Goal: Task Accomplishment & Management: Manage account settings

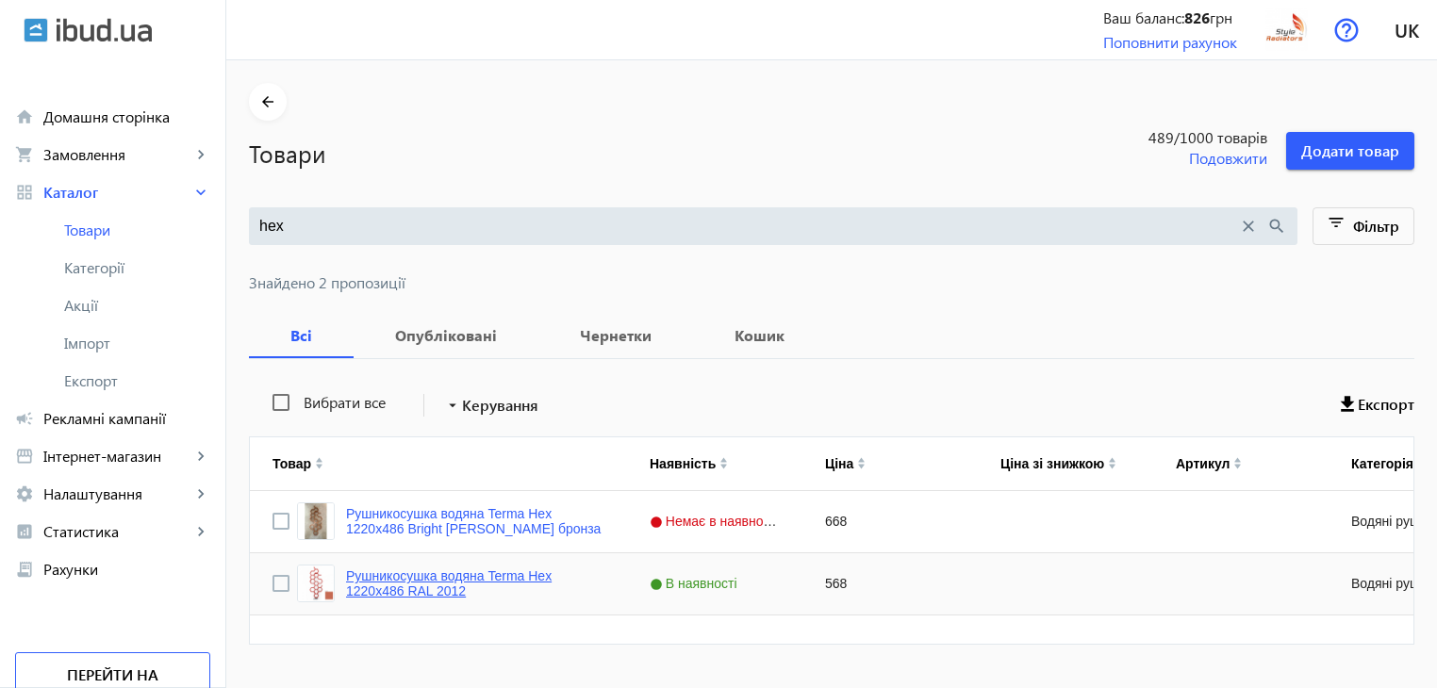
click at [486, 578] on link "Рушникосушка водяна Terma Hex 1220x486 RAL 2012" at bounding box center [475, 583] width 258 height 30
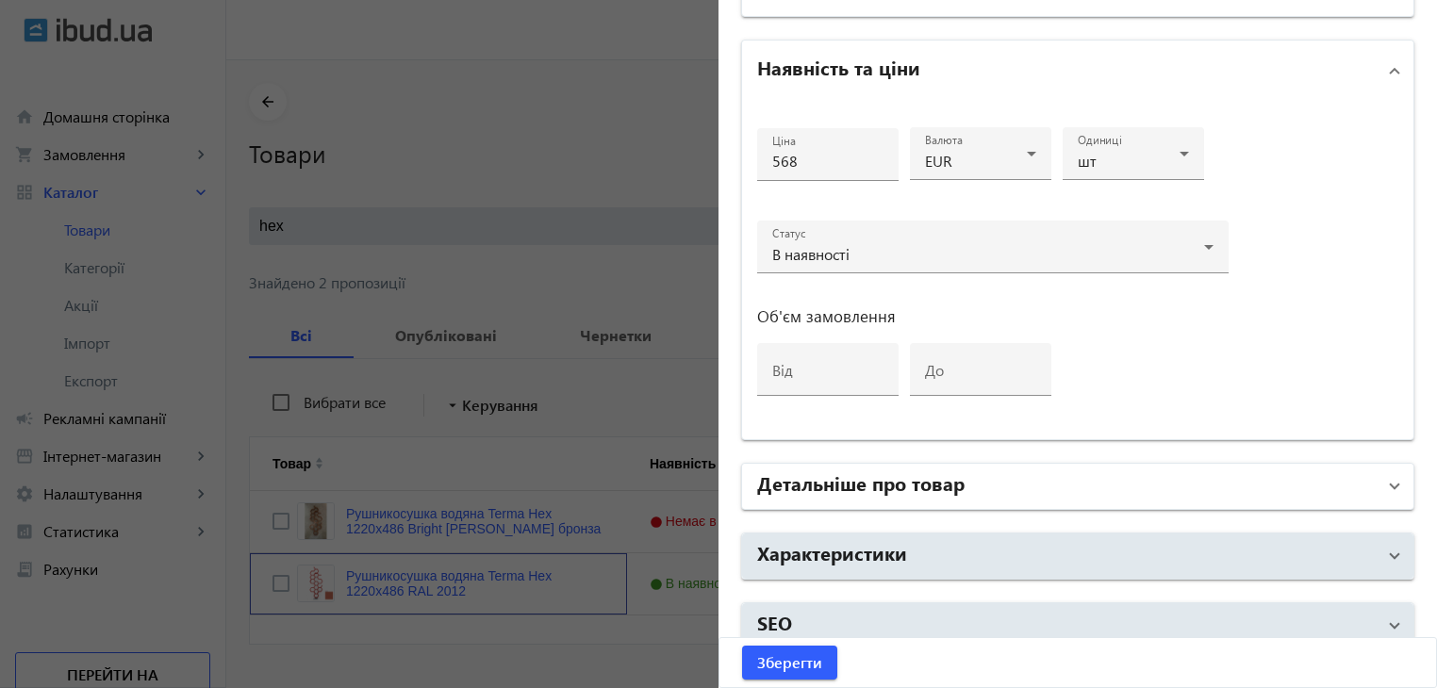
scroll to position [881, 0]
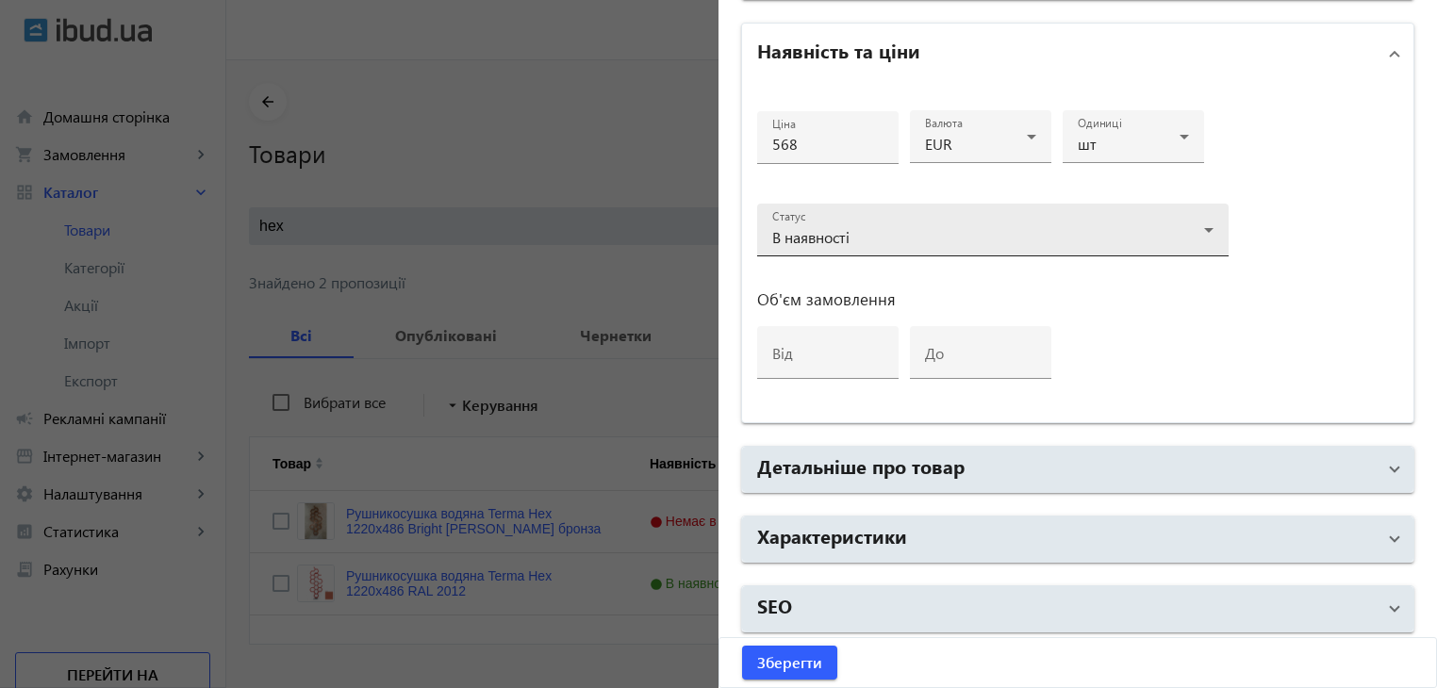
click at [898, 226] on div "В наявності" at bounding box center [992, 237] width 441 height 23
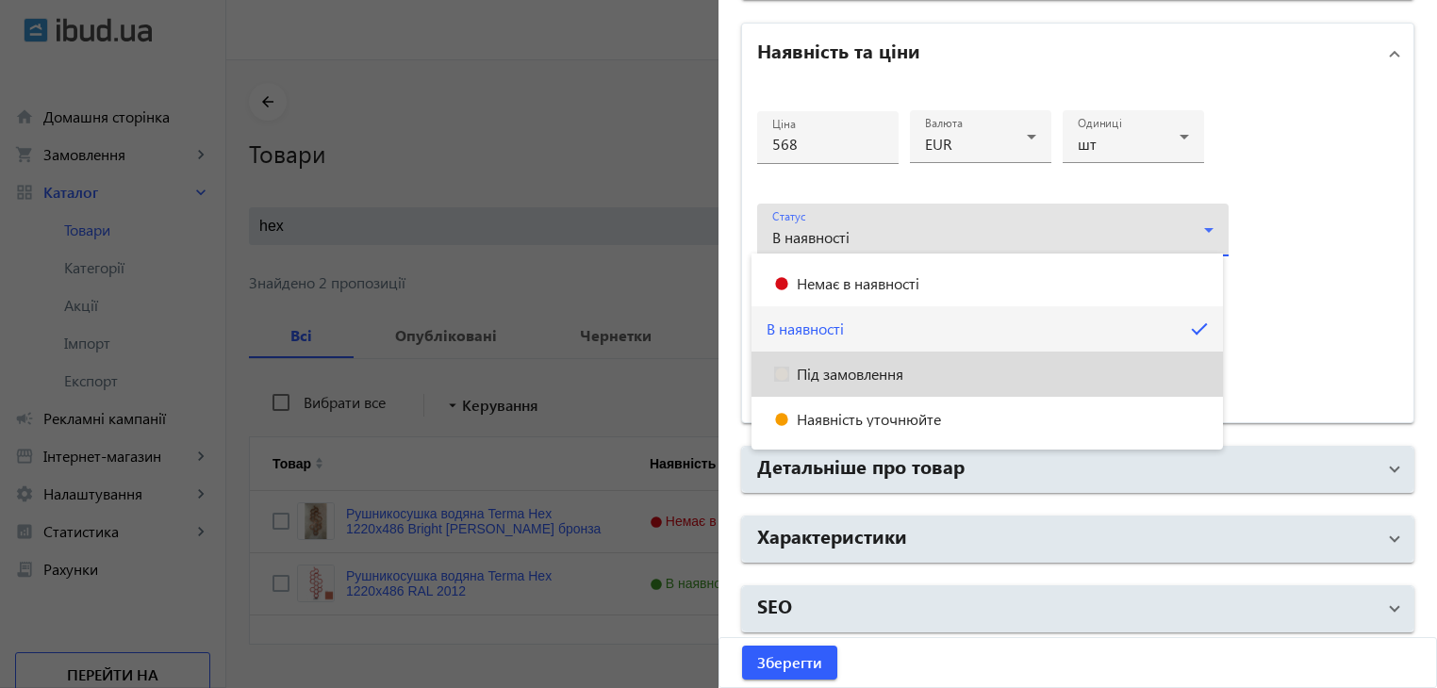
click at [900, 375] on span "Під замовлення" at bounding box center [850, 374] width 107 height 15
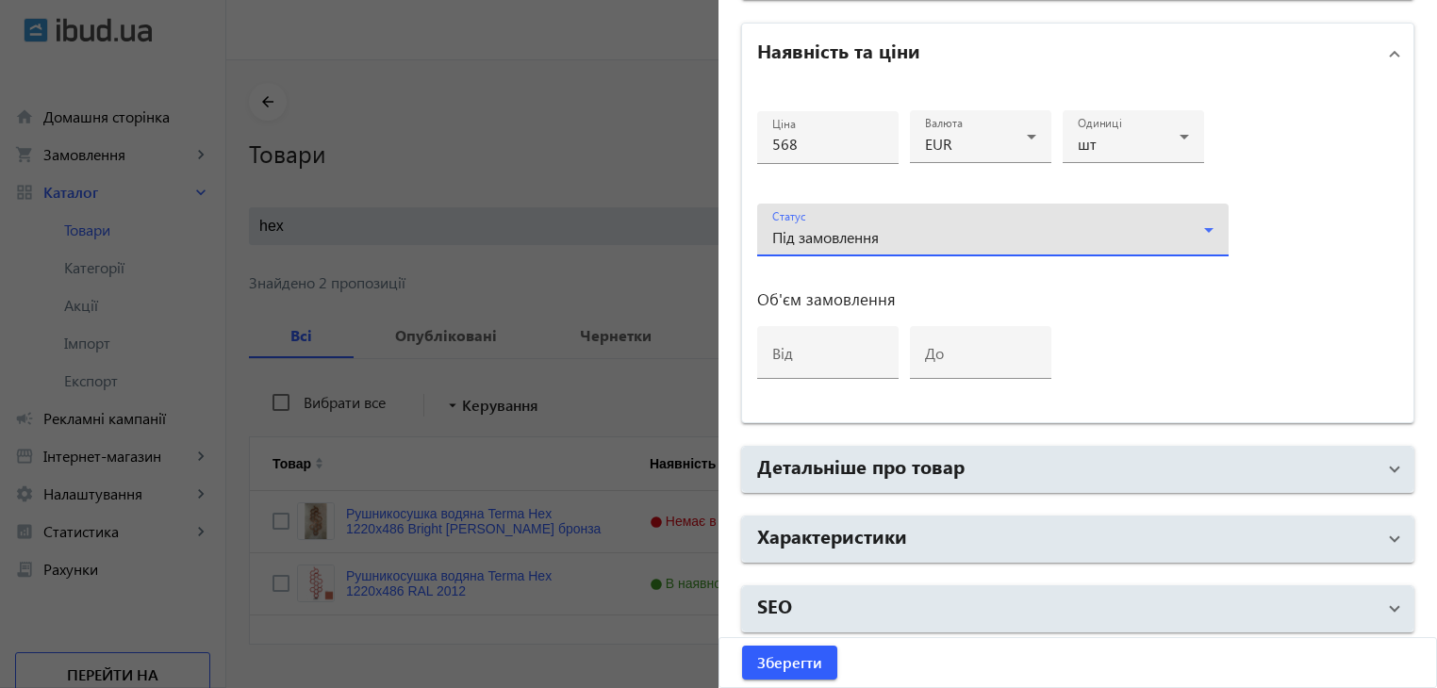
click at [886, 256] on div at bounding box center [992, 264] width 471 height 17
click at [885, 244] on div "Під замовлення" at bounding box center [992, 237] width 441 height 23
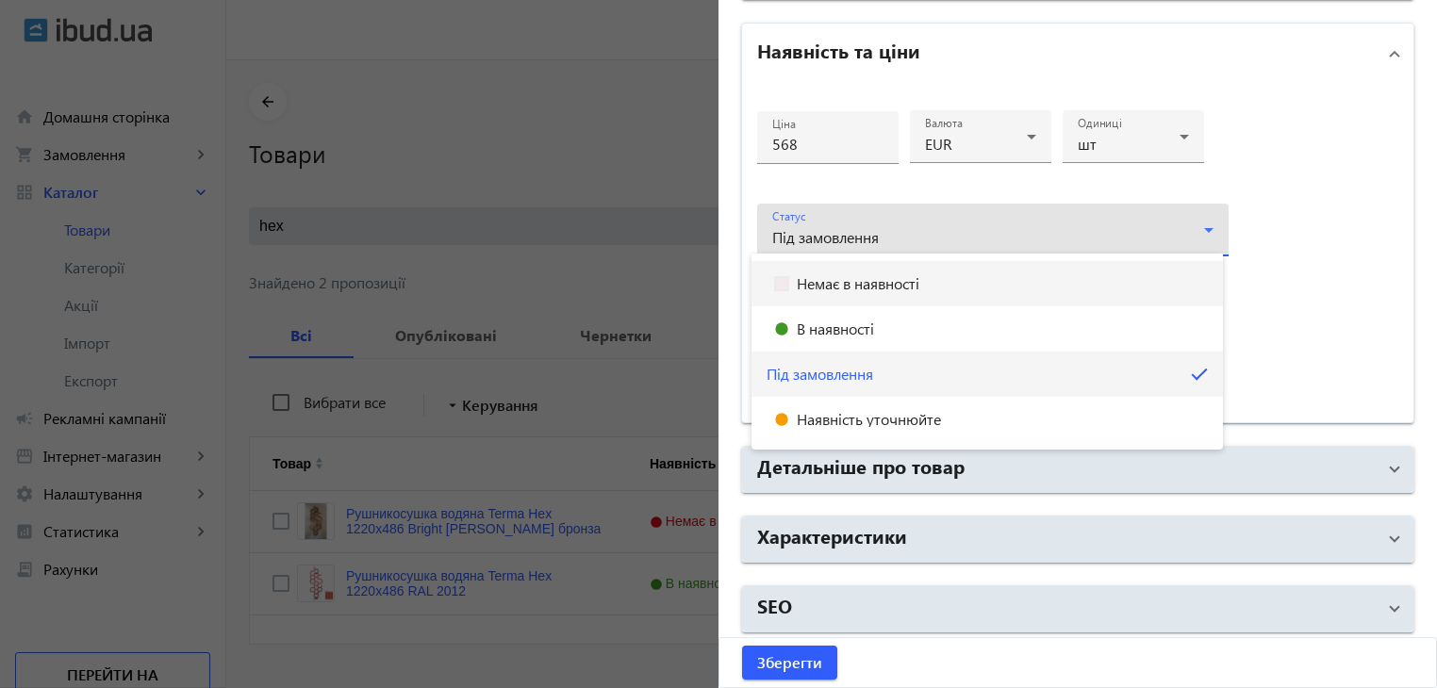
click at [1082, 282] on mat-option "Немає в наявності" at bounding box center [986, 283] width 471 height 45
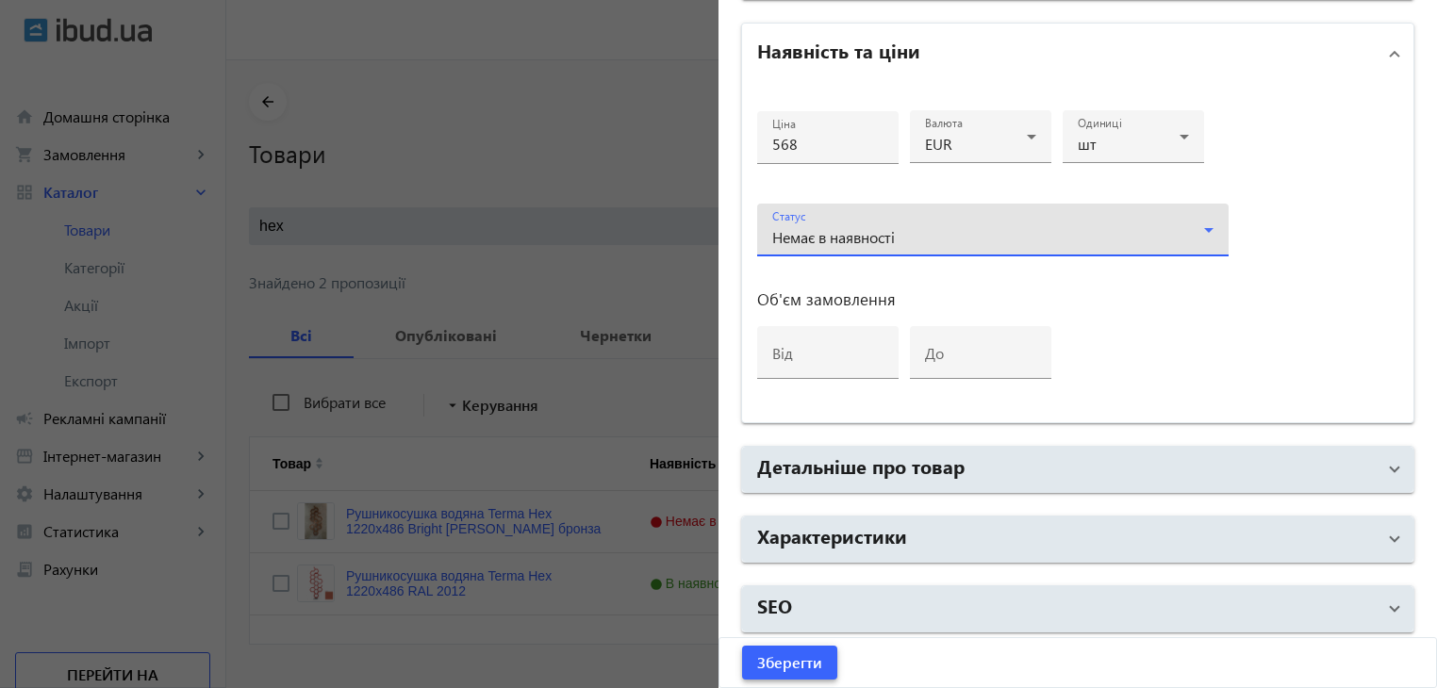
click at [825, 664] on span "submit" at bounding box center [789, 662] width 95 height 45
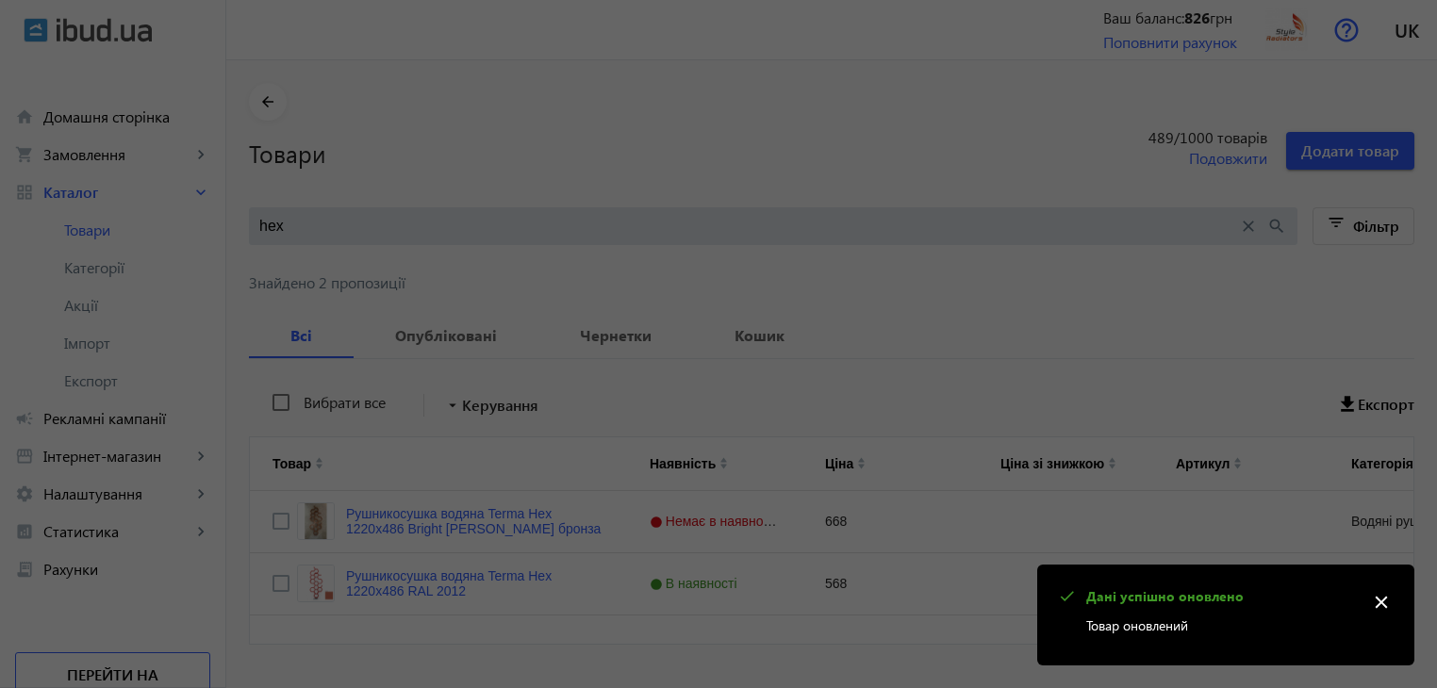
scroll to position [0, 0]
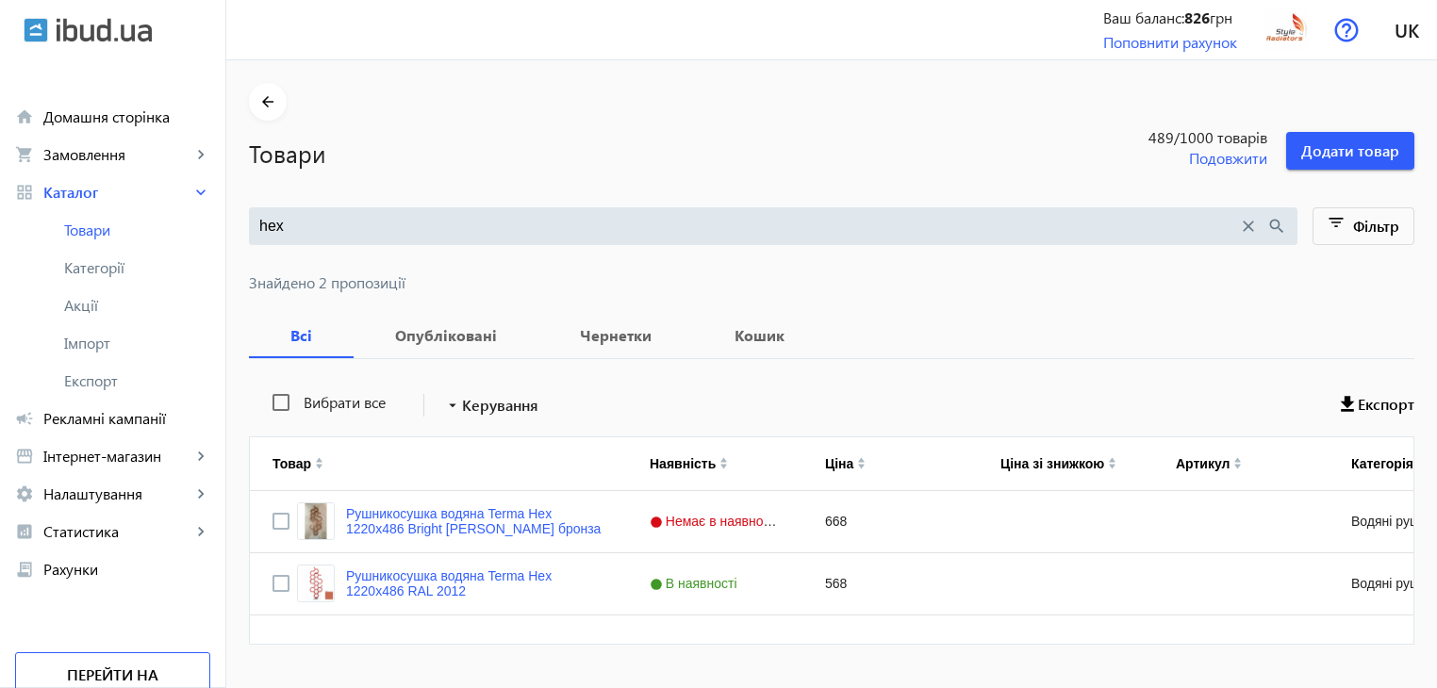
drag, startPoint x: 303, startPoint y: 235, endPoint x: 247, endPoint y: 223, distance: 56.8
click at [259, 223] on input "hex" at bounding box center [748, 226] width 979 height 21
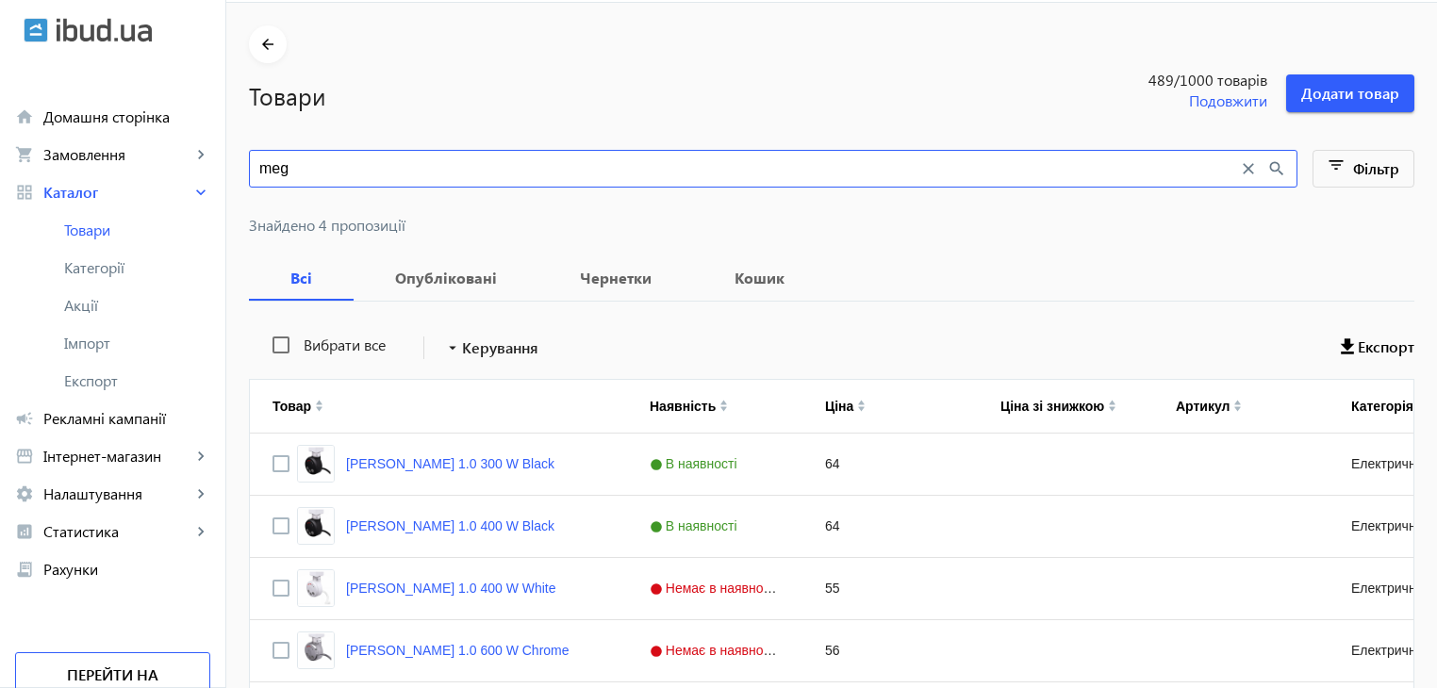
scroll to position [150, 0]
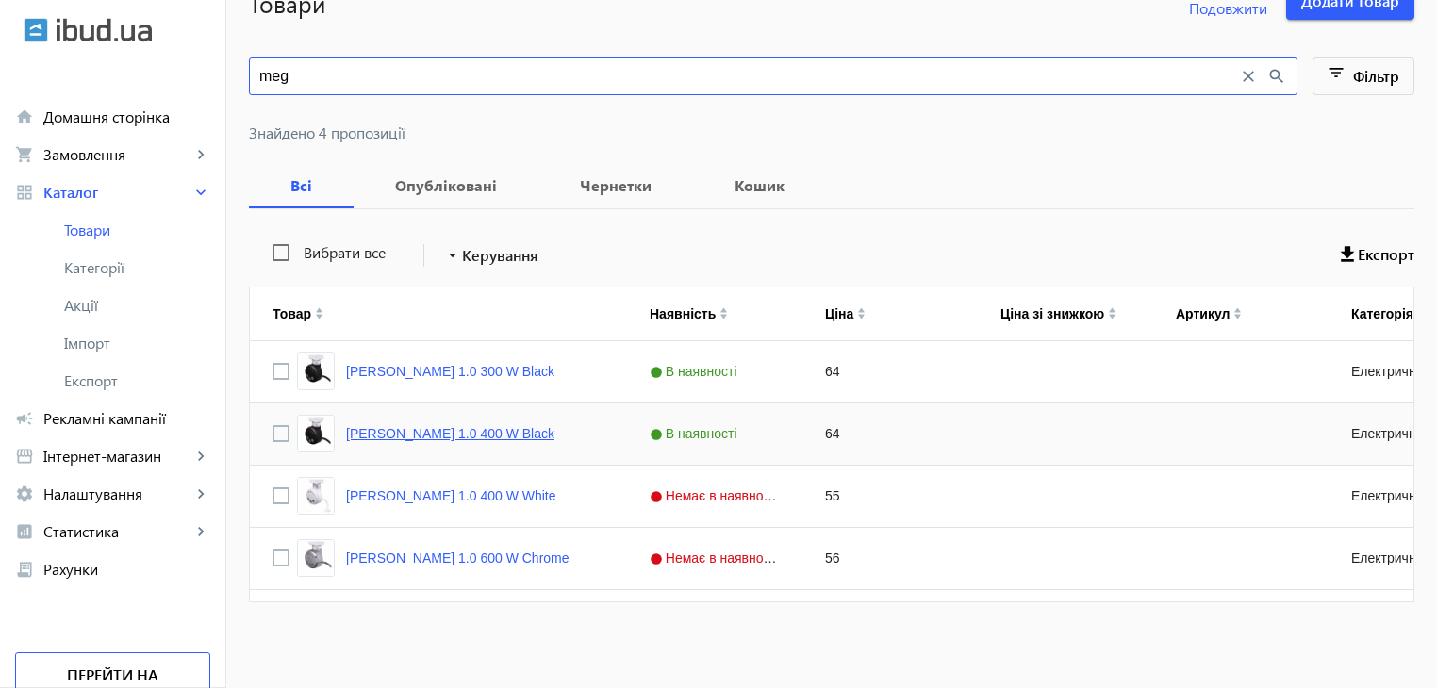
type input "meg"
click at [434, 437] on link "[PERSON_NAME] 1.0 400 W Black" at bounding box center [450, 433] width 208 height 15
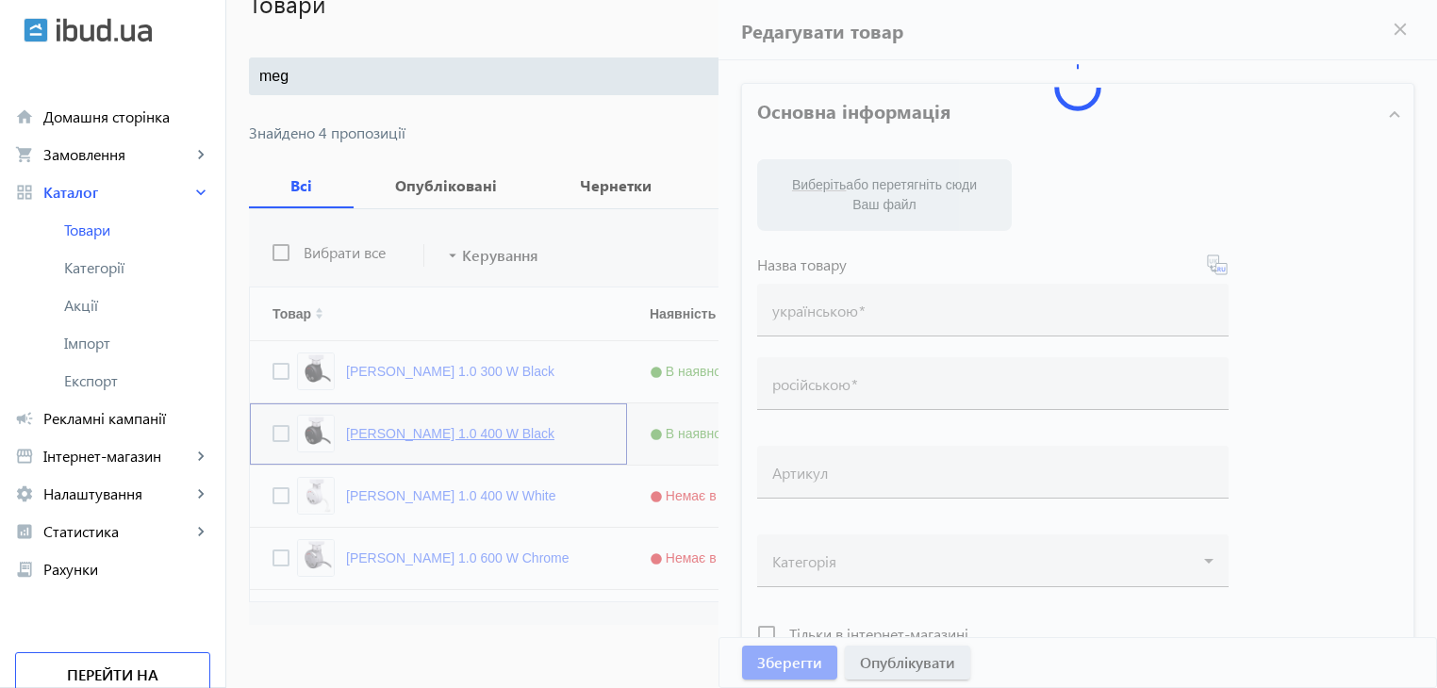
type input "[PERSON_NAME] 1.0 400 W Black"
checkbox input "true"
type input "64"
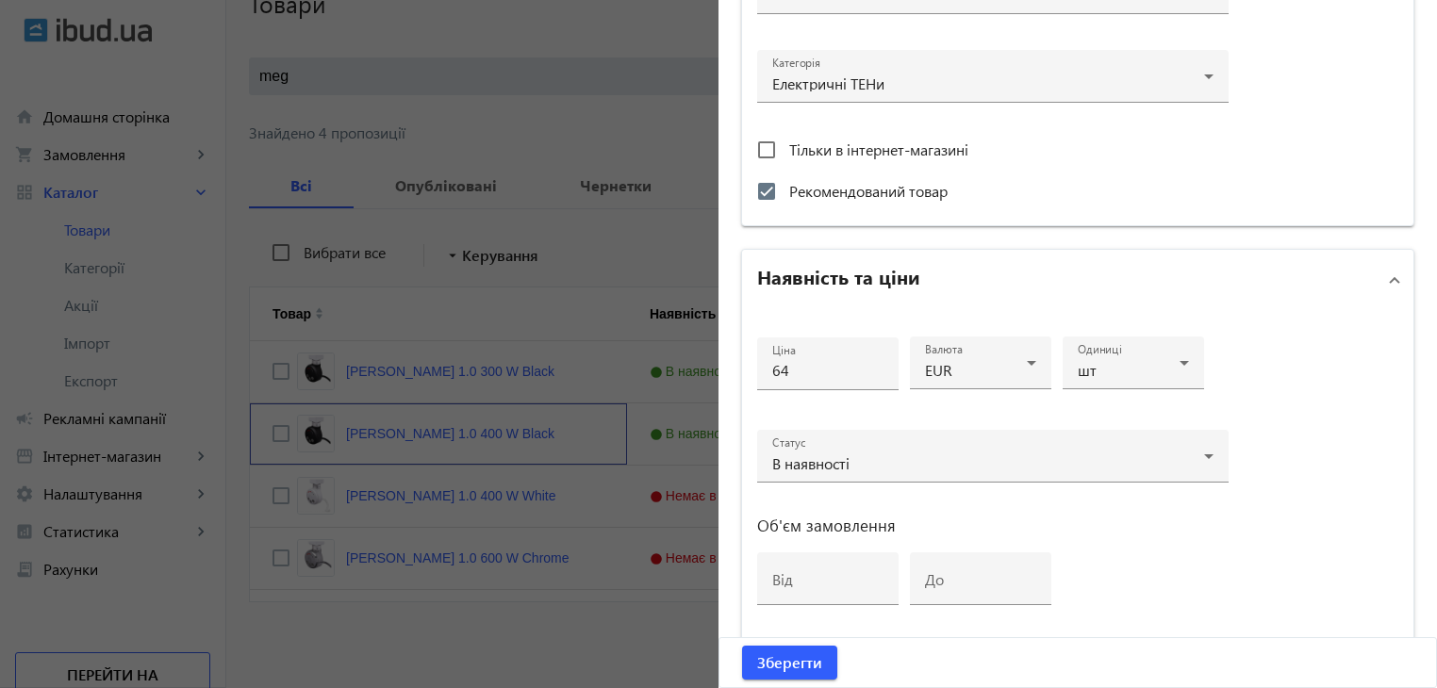
scroll to position [754, 0]
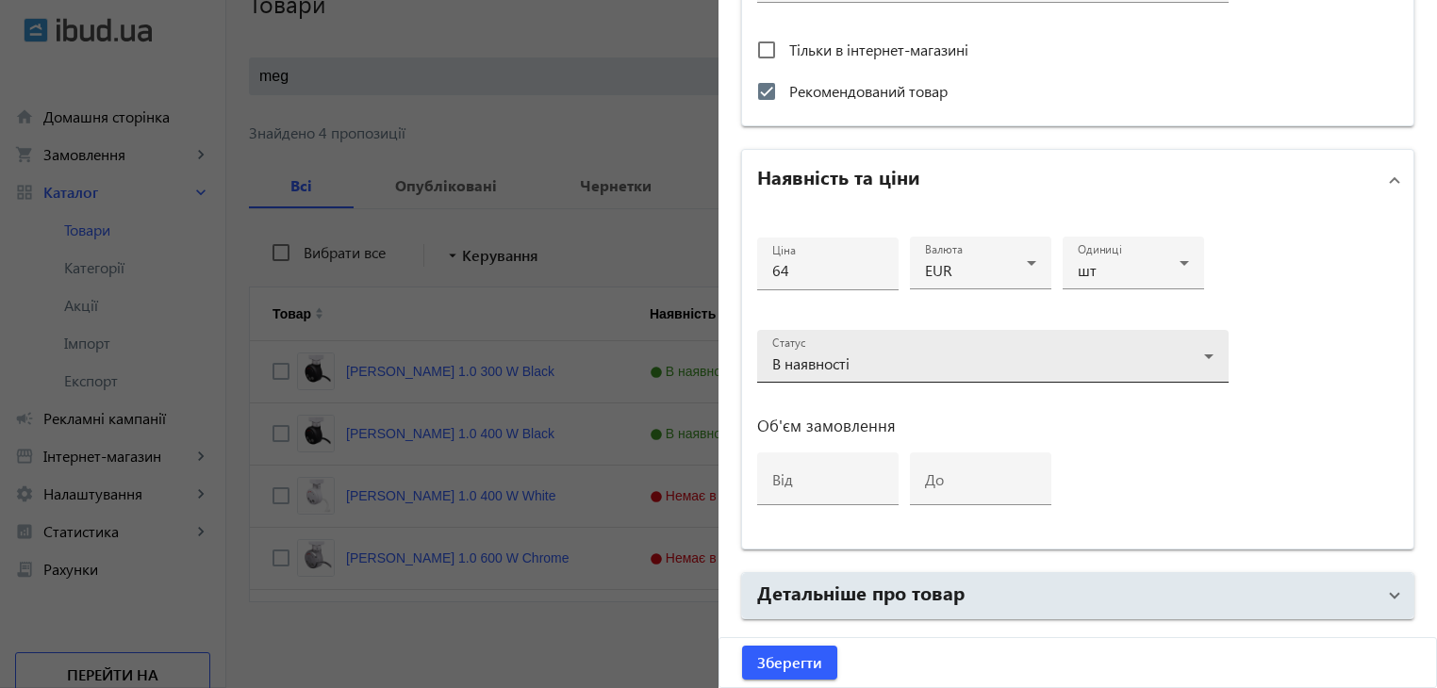
click at [922, 360] on div "В наявності" at bounding box center [988, 363] width 432 height 15
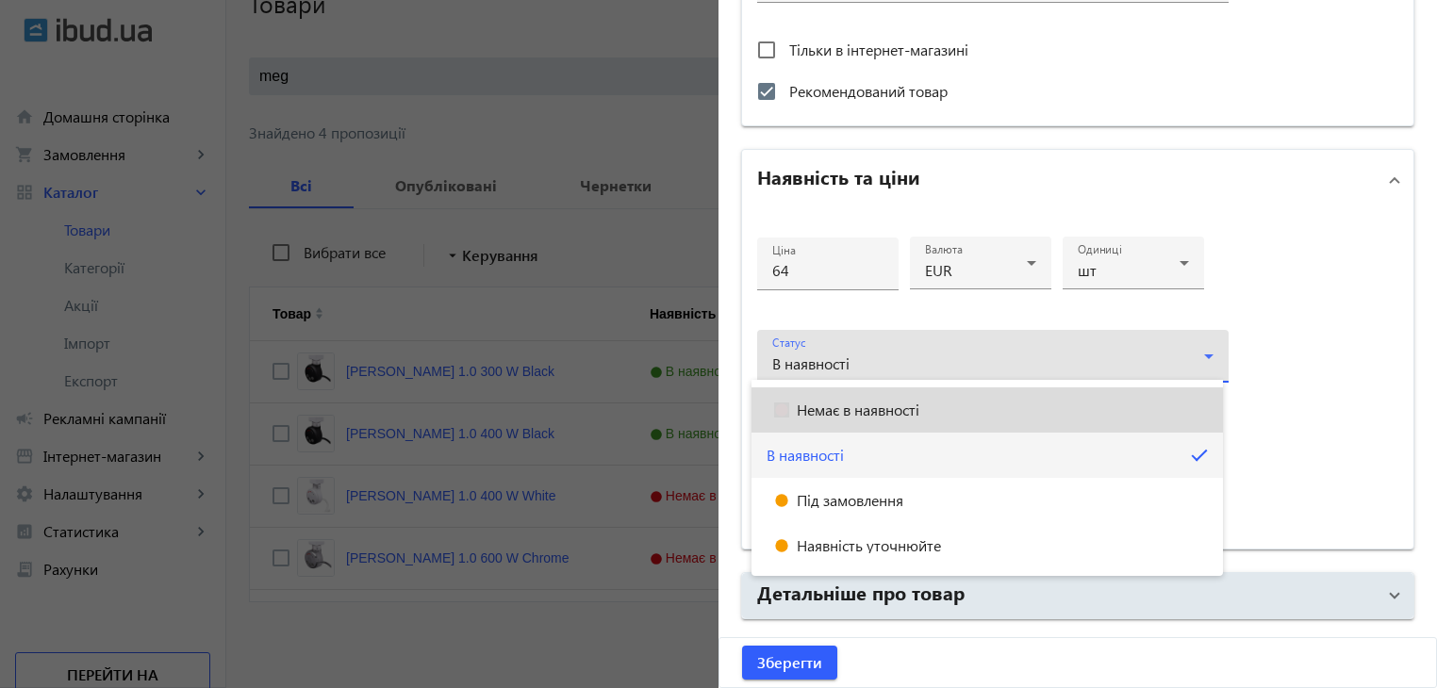
click at [919, 412] on span "Немає в наявності" at bounding box center [858, 410] width 123 height 15
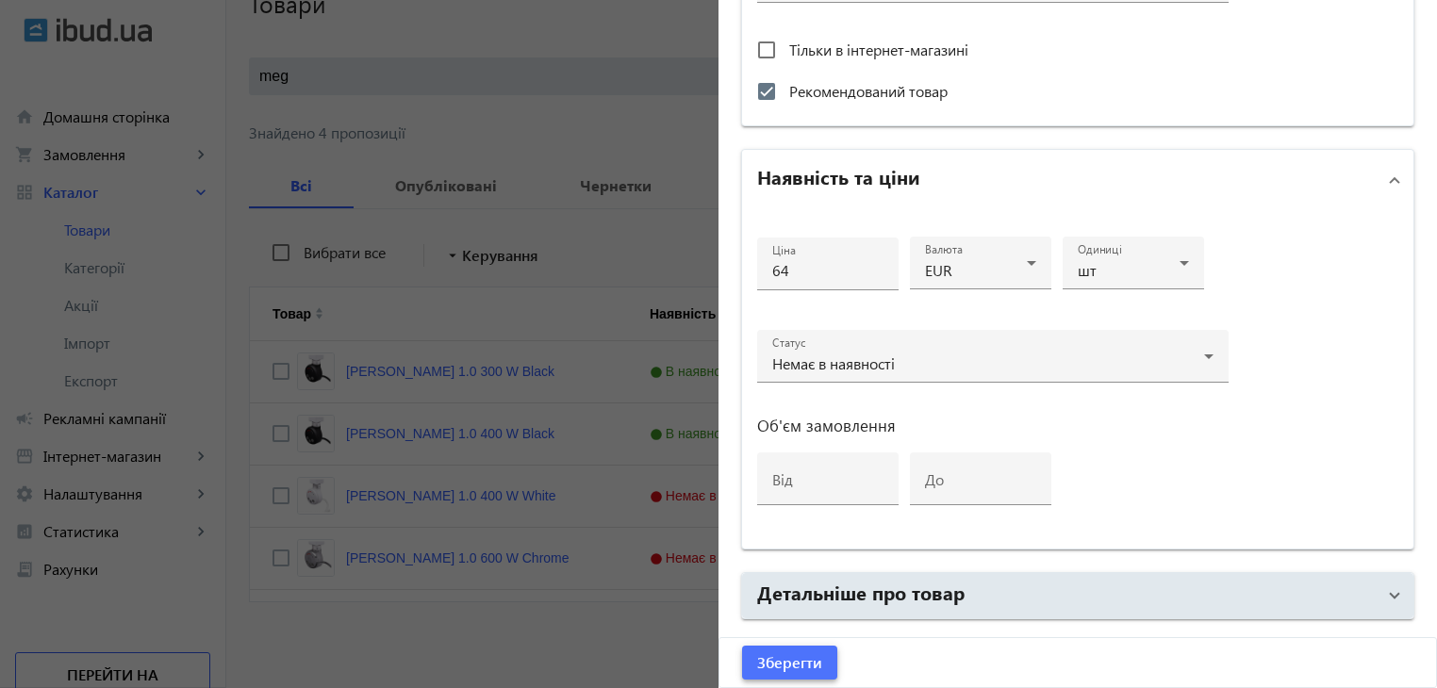
click at [784, 658] on span "Зберегти" at bounding box center [789, 662] width 65 height 21
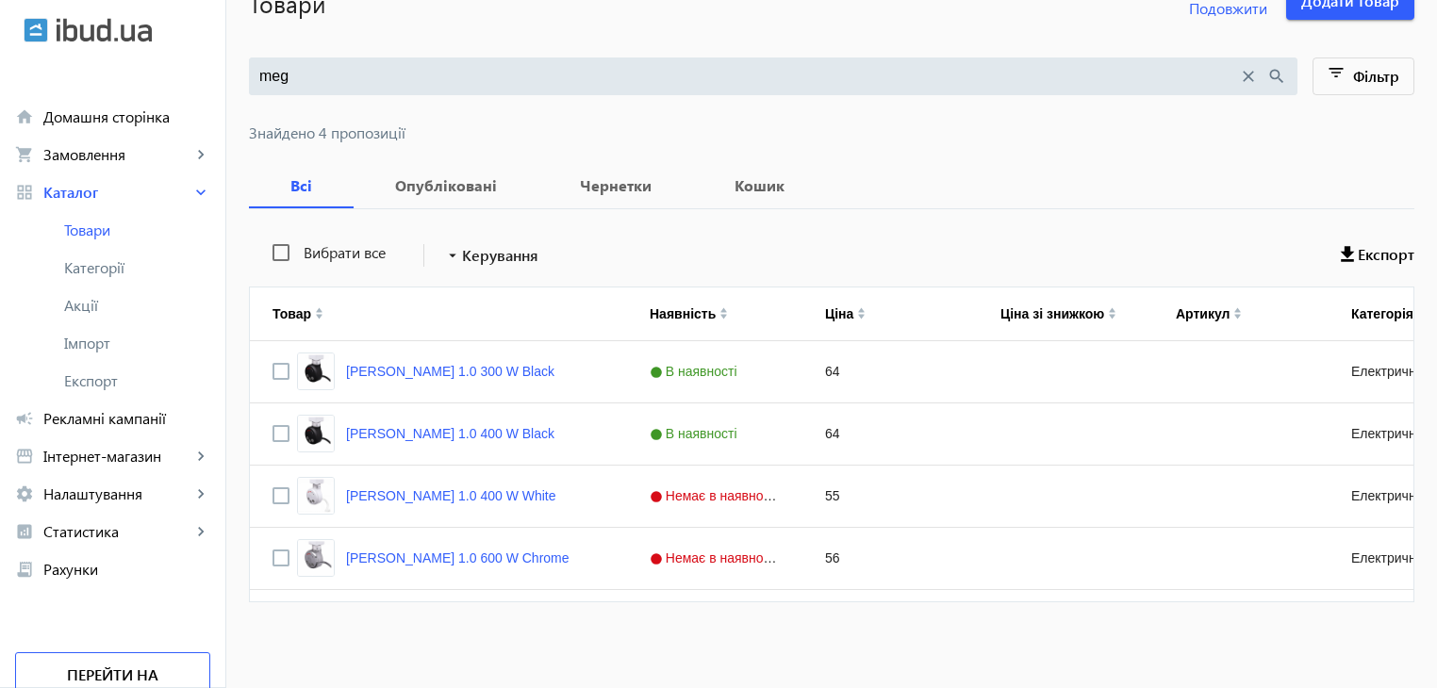
scroll to position [0, 0]
